Goal: Register for event/course

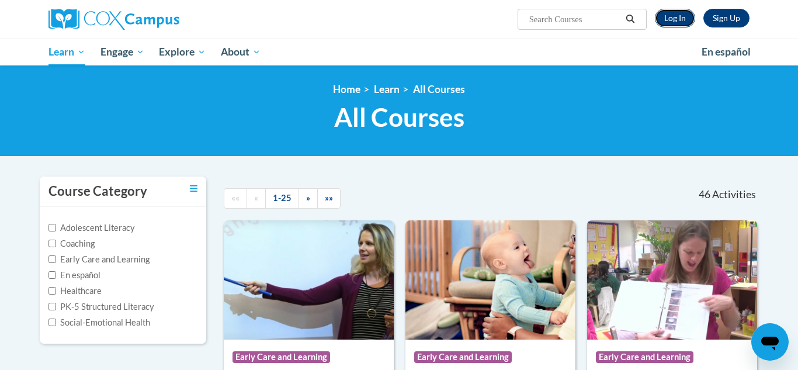
click at [667, 22] on link "Log In" at bounding box center [675, 18] width 40 height 19
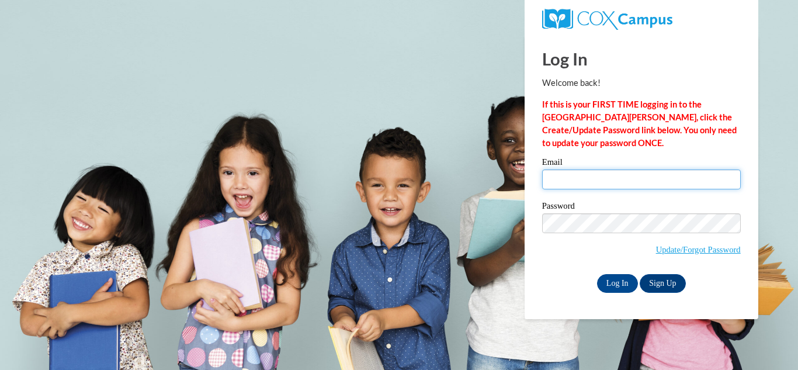
click at [677, 174] on input "Email" at bounding box center [641, 180] width 199 height 20
type input "arosebud74@gmail.com"
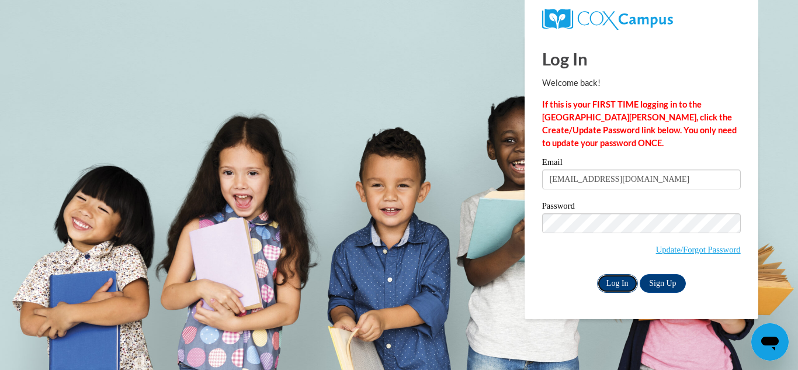
click at [624, 281] on input "Log In" at bounding box center [617, 283] width 41 height 19
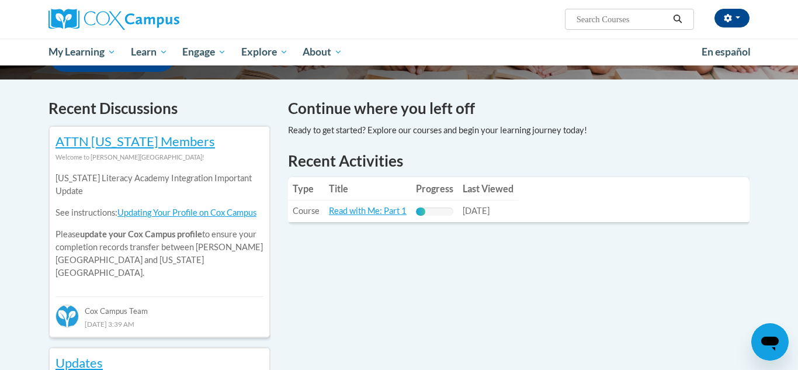
scroll to position [326, 0]
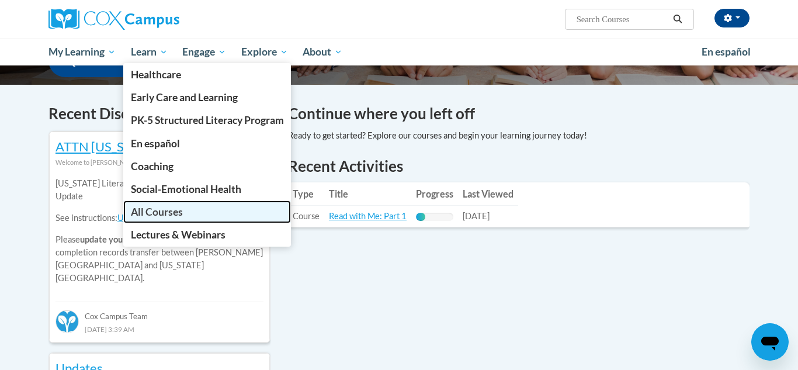
click at [183, 210] on span "All Courses" at bounding box center [157, 212] width 52 height 12
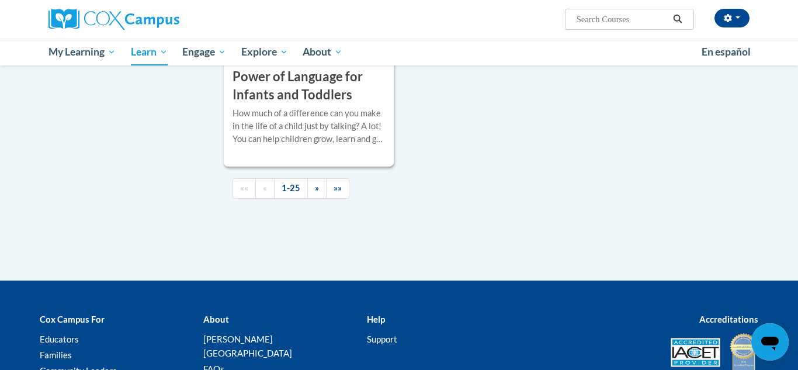
scroll to position [2824, 0]
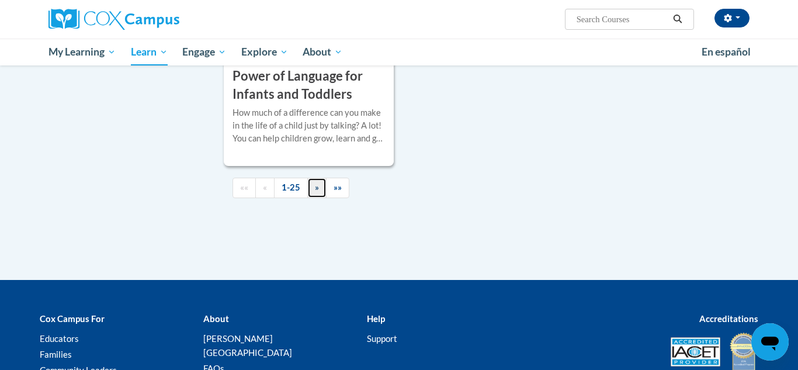
click at [317, 198] on link "»" at bounding box center [316, 188] width 19 height 20
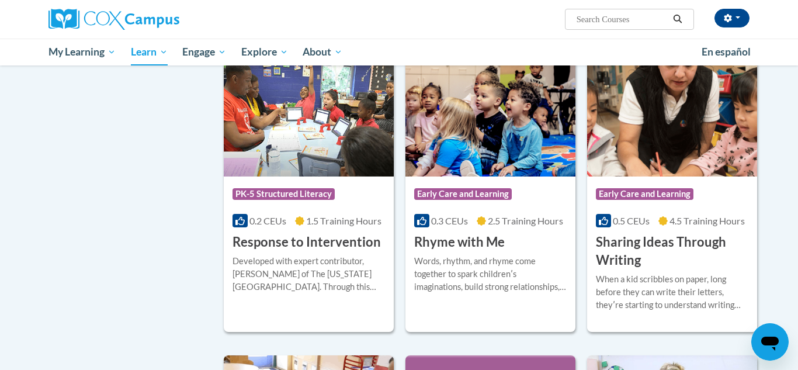
scroll to position [722, 0]
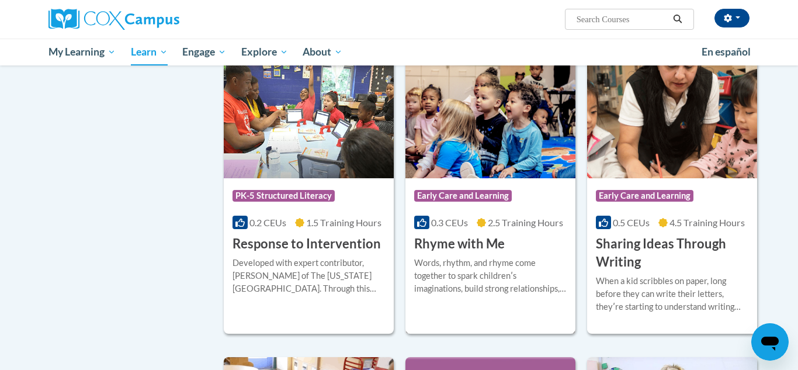
click at [498, 168] on img at bounding box center [491, 118] width 170 height 119
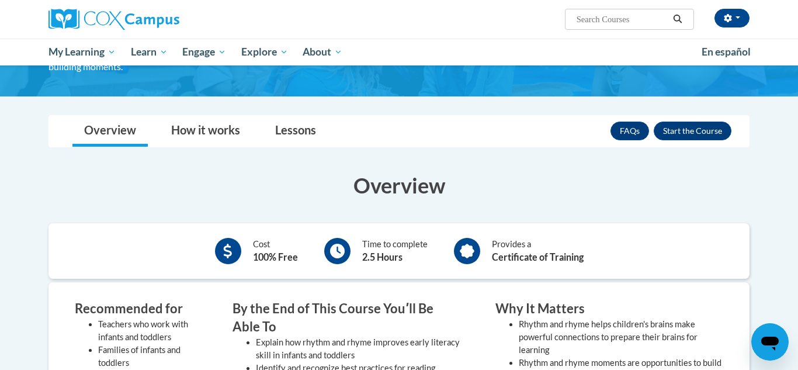
scroll to position [101, 0]
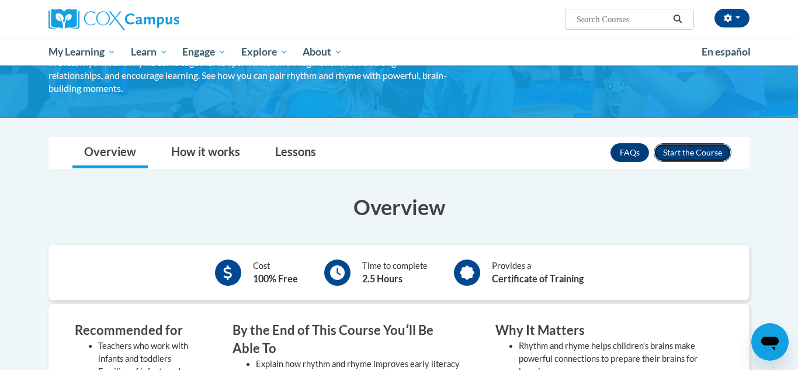
click at [711, 149] on button "Enroll" at bounding box center [693, 152] width 78 height 19
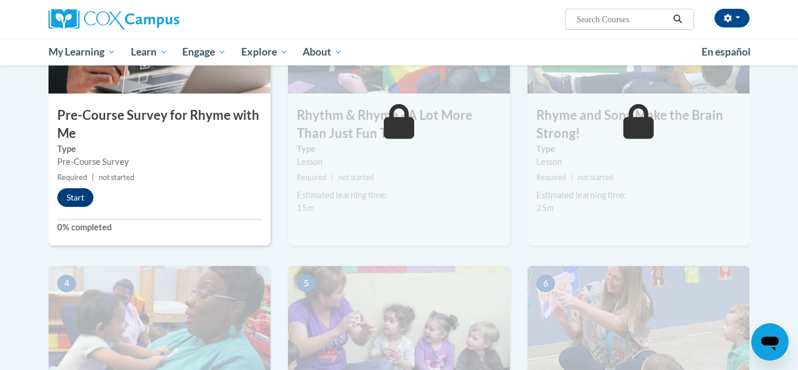
scroll to position [343, 0]
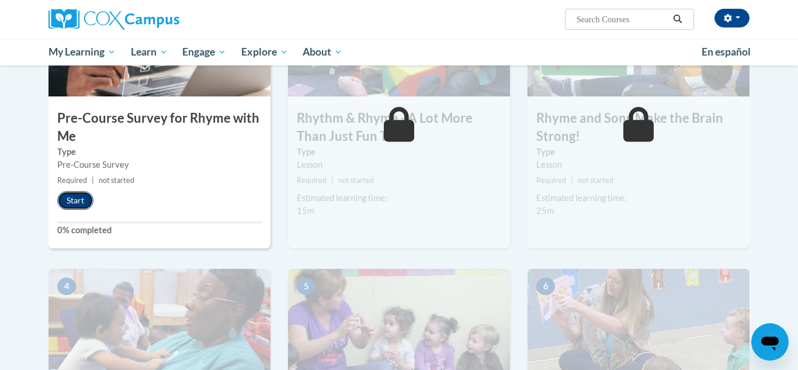
click at [83, 205] on button "Start" at bounding box center [75, 200] width 36 height 19
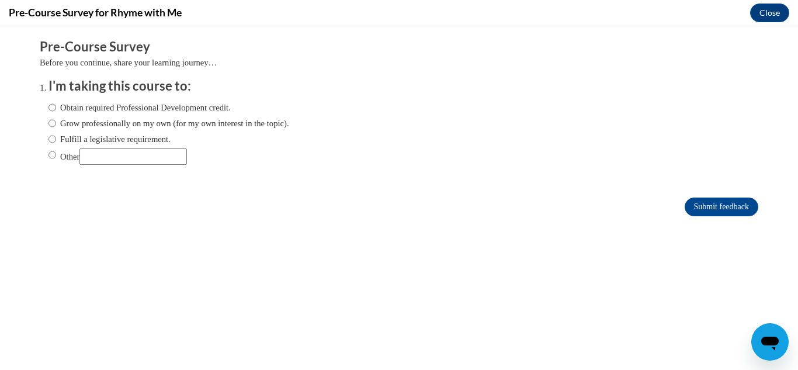
scroll to position [0, 0]
click at [54, 110] on input "Obtain required Professional Development credit." at bounding box center [53, 107] width 8 height 13
radio input "true"
click at [743, 208] on input "Submit feedback" at bounding box center [722, 207] width 74 height 19
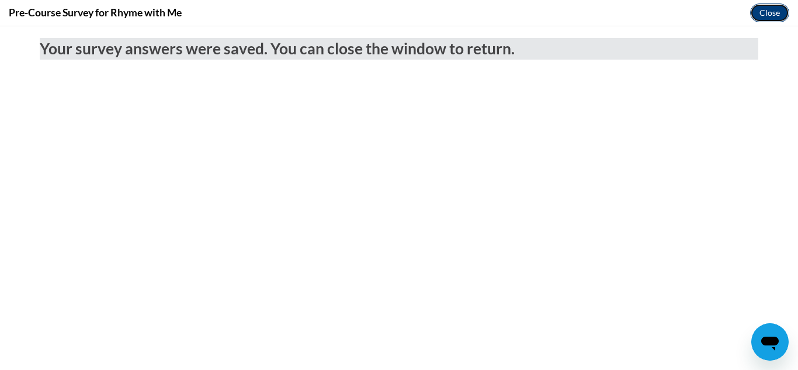
click at [776, 21] on button "Close" at bounding box center [770, 13] width 39 height 19
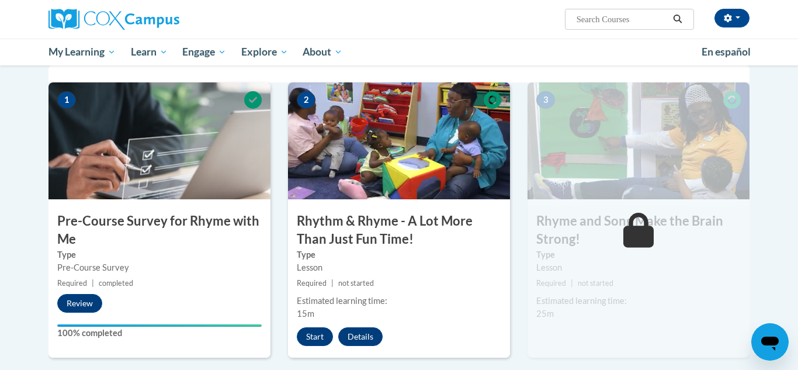
scroll to position [241, 0]
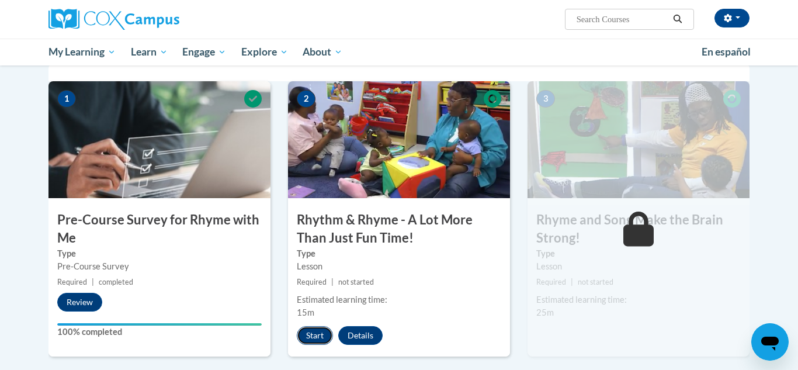
click at [317, 333] on button "Start" at bounding box center [315, 335] width 36 height 19
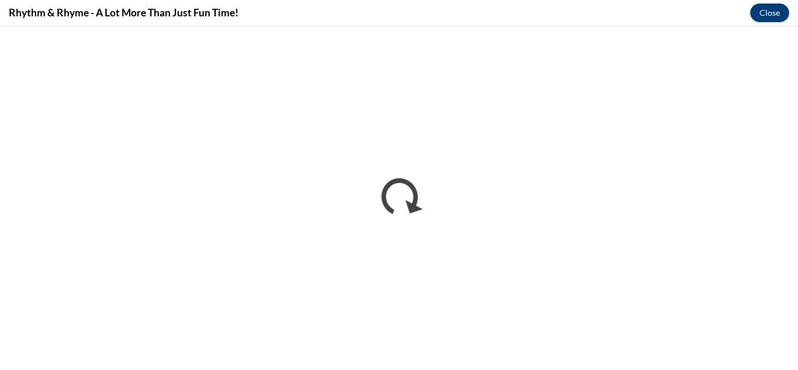
scroll to position [0, 0]
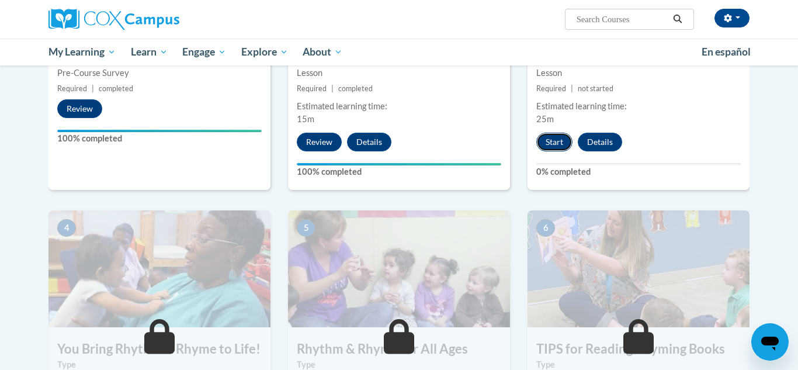
click at [556, 143] on button "Start" at bounding box center [555, 142] width 36 height 19
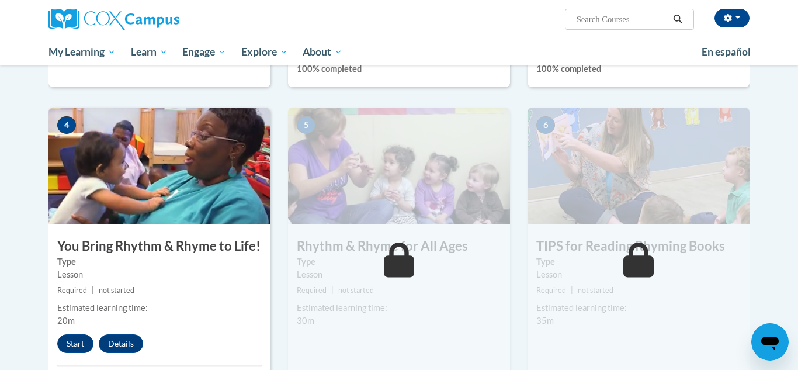
scroll to position [534, 0]
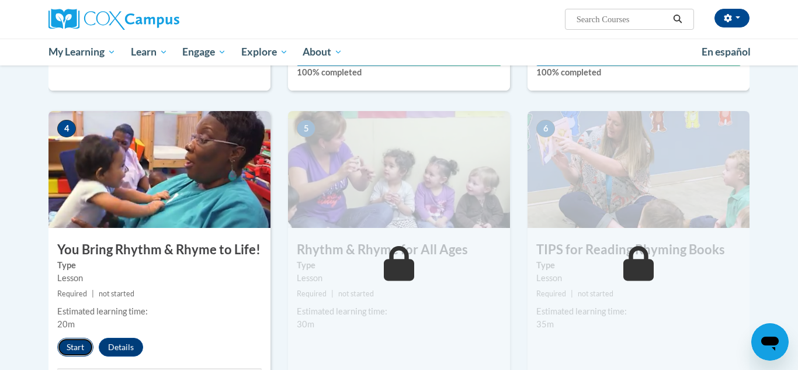
click at [63, 351] on button "Start" at bounding box center [75, 347] width 36 height 19
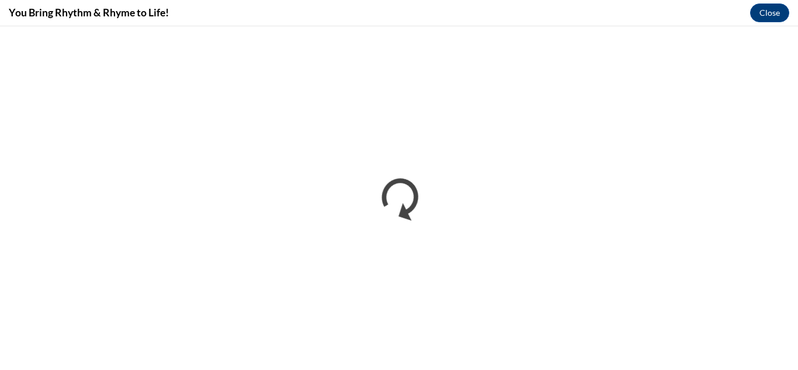
scroll to position [0, 0]
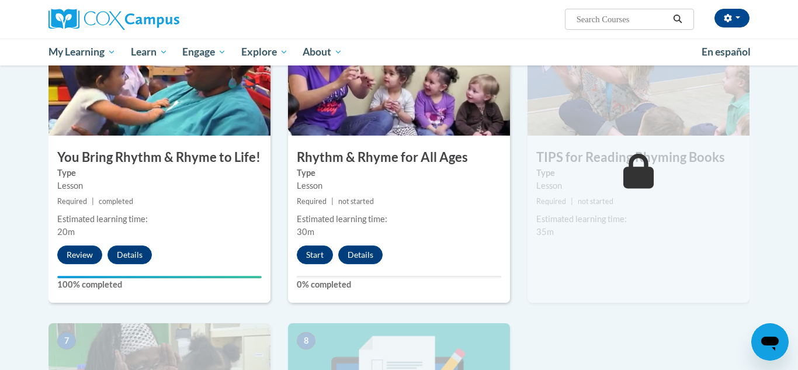
scroll to position [625, 0]
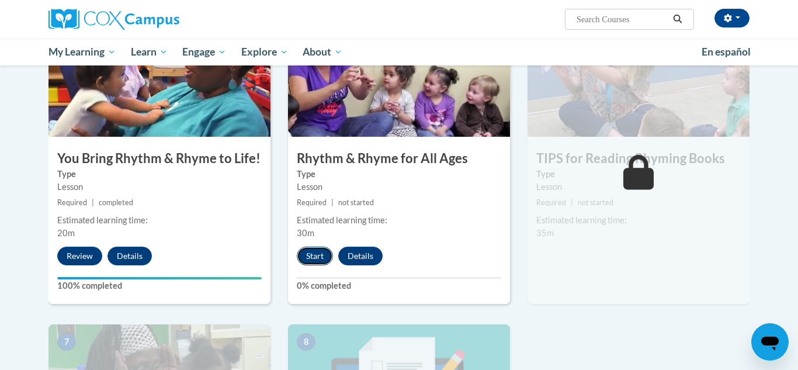
click at [323, 260] on button "Start" at bounding box center [315, 256] width 36 height 19
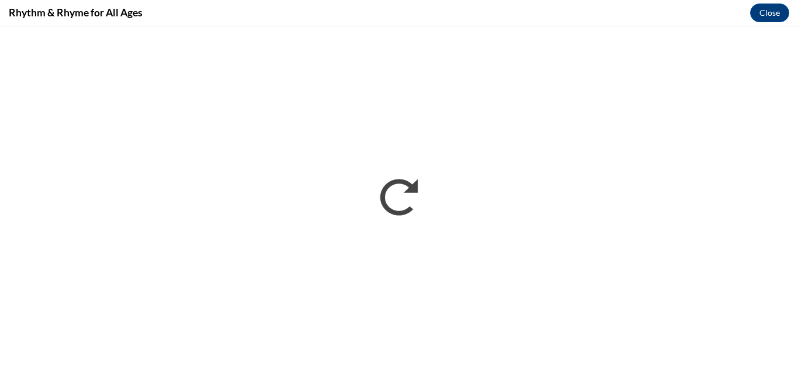
scroll to position [0, 0]
